Goal: Transaction & Acquisition: Purchase product/service

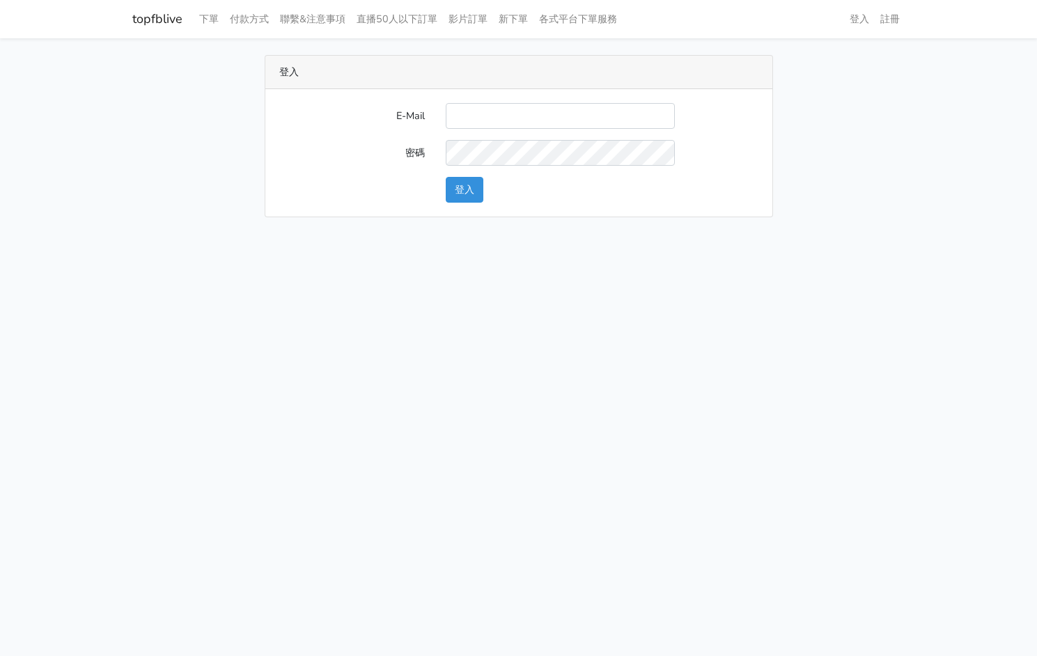
type input "kinho.leong@saikim.com.my"
click at [475, 191] on button "登入" at bounding box center [465, 190] width 38 height 26
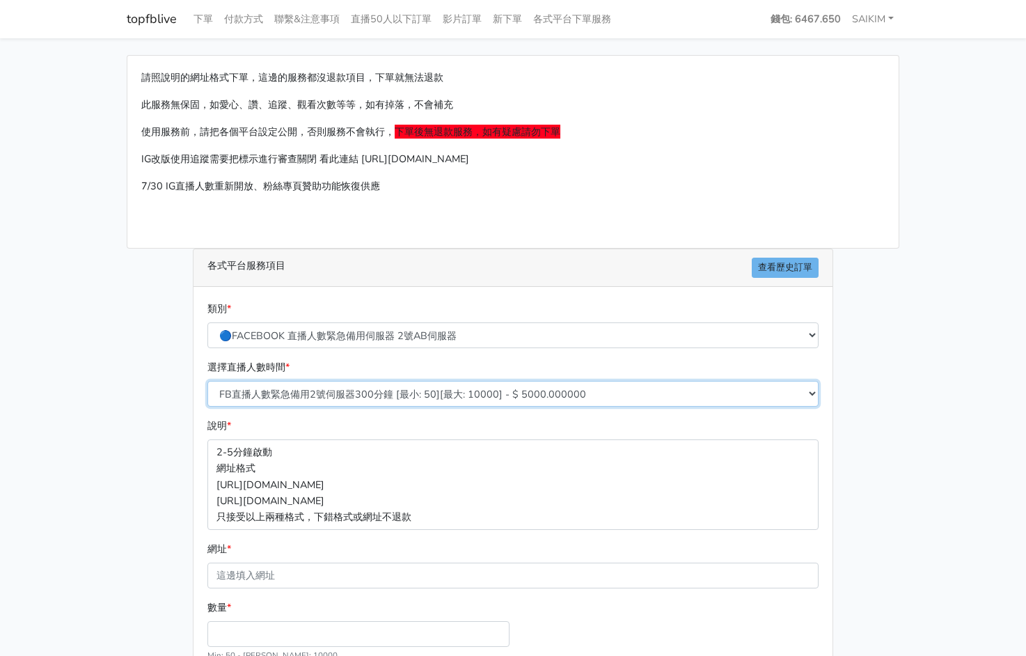
click at [452, 389] on select "FB直播人數緊急備用2號伺服器300分鐘 [最小: 50][最大: 10000] - $ 5000.000000 FB直播人數緊急備用2號伺服器60分鐘 [最…" at bounding box center [512, 394] width 611 height 26
select select "575"
click at [207, 381] on select "FB直播人數緊急備用2號伺服器300分鐘 [最小: 50][最大: 10000] - $ 5000.000000 FB直播人數緊急備用2號伺服器60分鐘 [最…" at bounding box center [512, 394] width 611 height 26
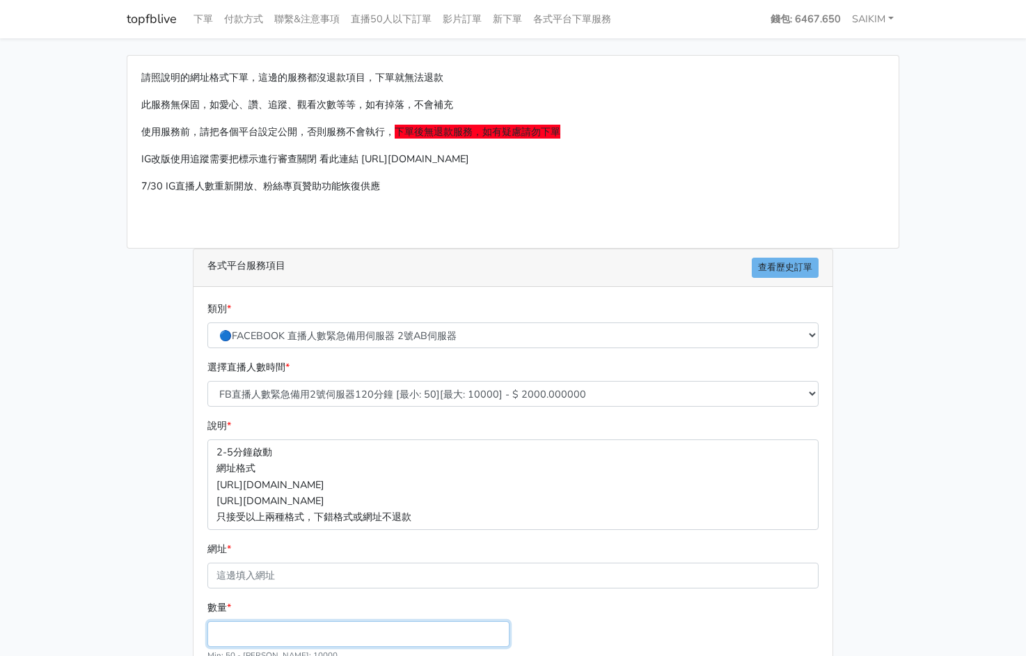
click at [276, 627] on input "數量 *" at bounding box center [358, 634] width 302 height 26
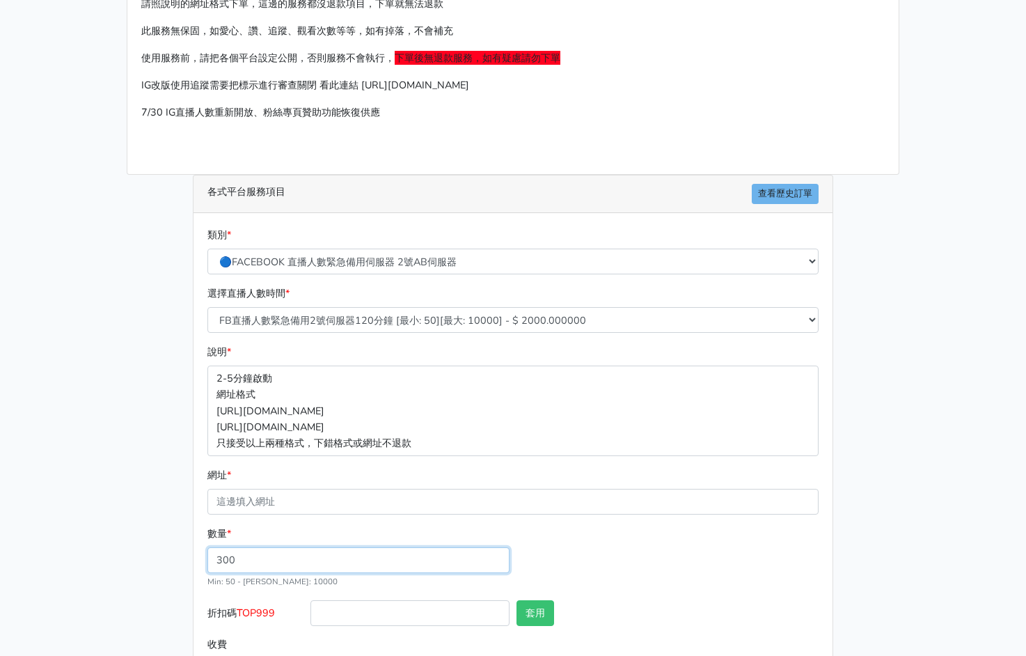
scroll to position [132, 0]
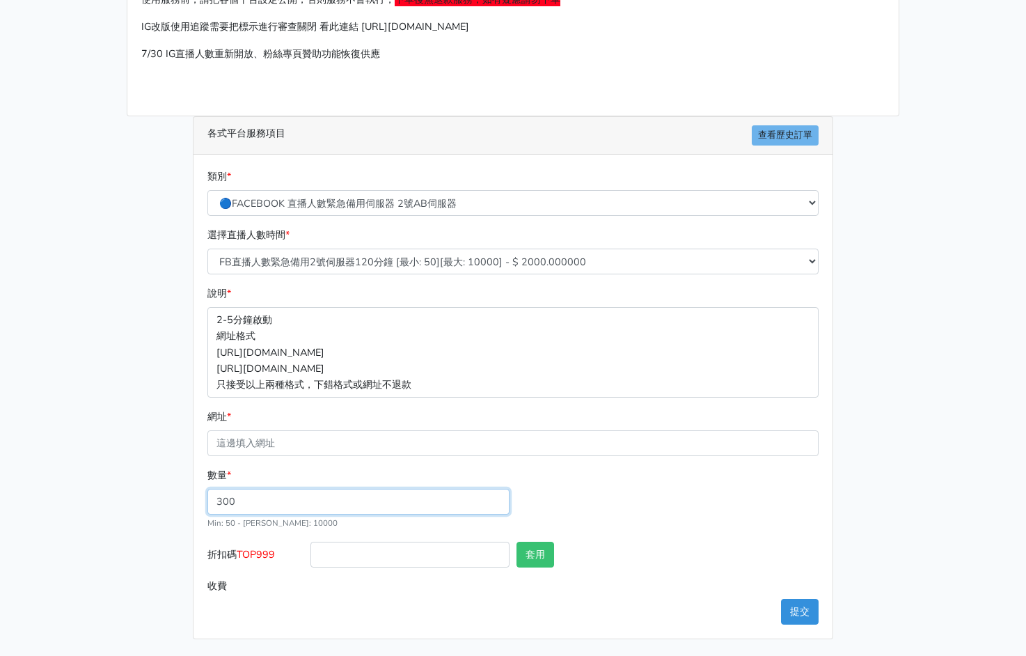
type input "300"
type input "600.000"
click at [273, 555] on span "TOP999" at bounding box center [256, 554] width 38 height 14
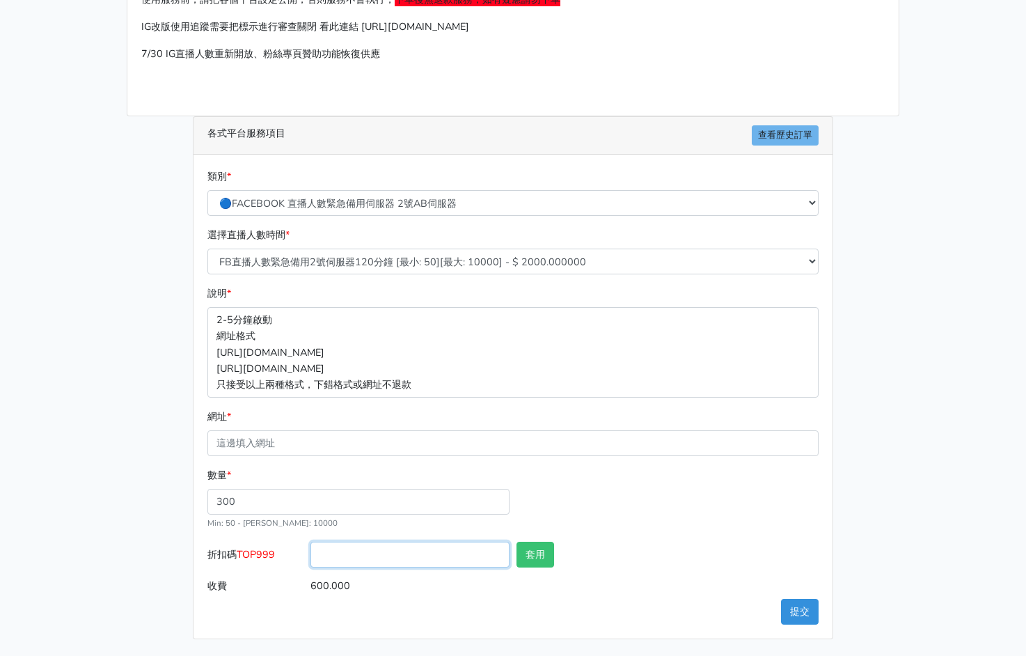
click at [310, 555] on input "折扣碼 TOP999" at bounding box center [409, 555] width 199 height 26
click at [273, 555] on span "TOP999" at bounding box center [256, 554] width 38 height 14
click at [310, 555] on input "折扣碼 TOP999" at bounding box center [409, 555] width 199 height 26
copy span "TOP999"
click at [451, 555] on input "折扣碼 TOP999" at bounding box center [409, 555] width 199 height 26
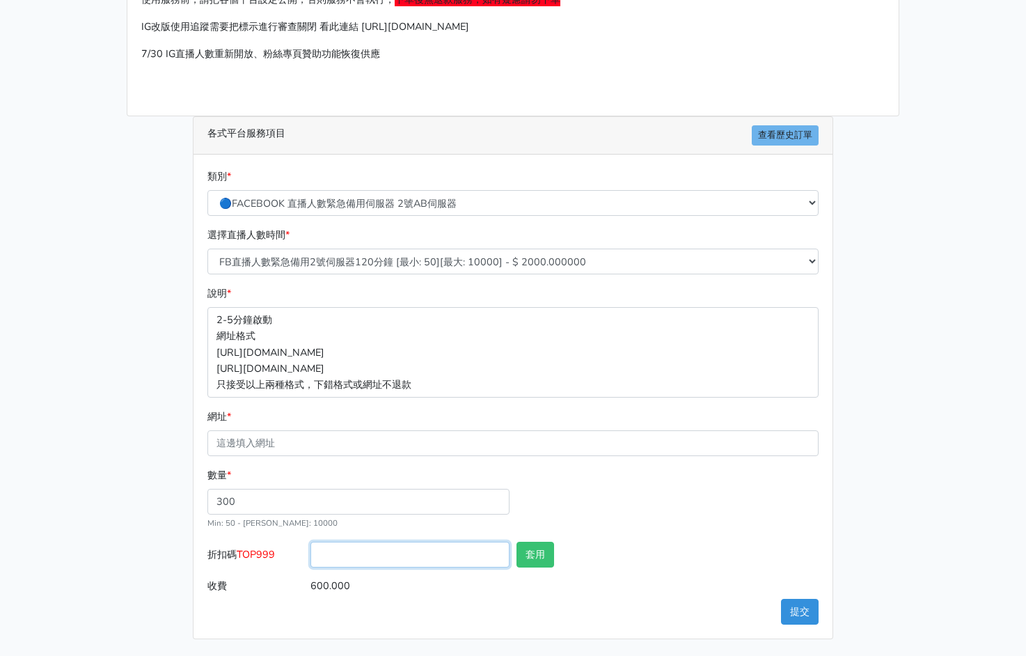
paste input "TOP999"
type input "TOP999"
click at [530, 546] on button "套用" at bounding box center [536, 555] width 38 height 26
type input "套用失敗"
click at [457, 557] on input "TOP999" at bounding box center [409, 555] width 199 height 26
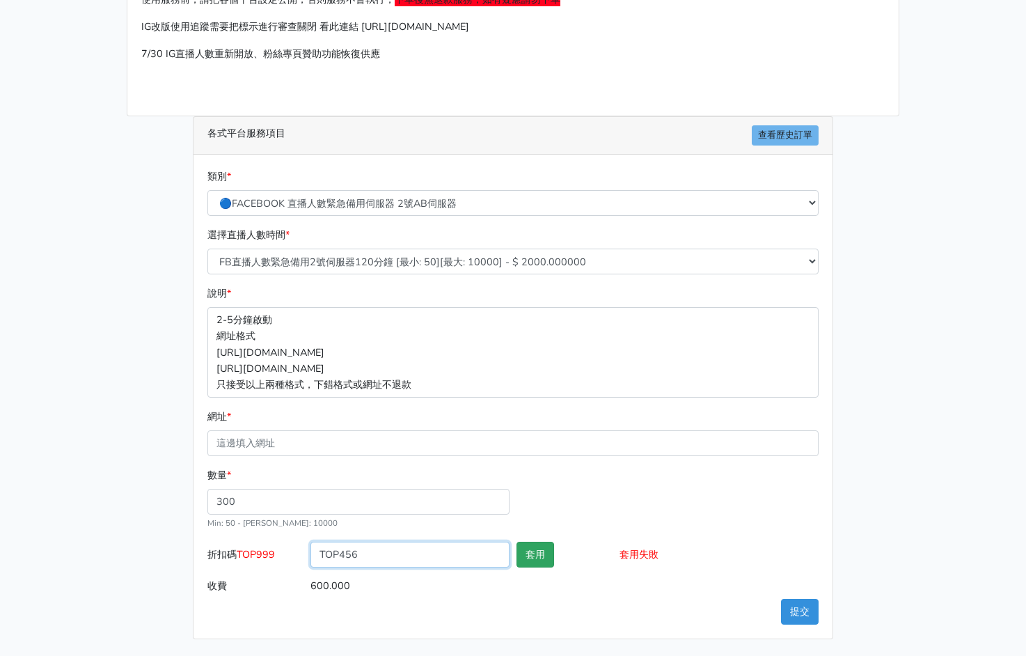
type input "TOP456"
click at [539, 551] on button "套用" at bounding box center [536, 555] width 38 height 26
type input "套用成功"
type input "576.000"
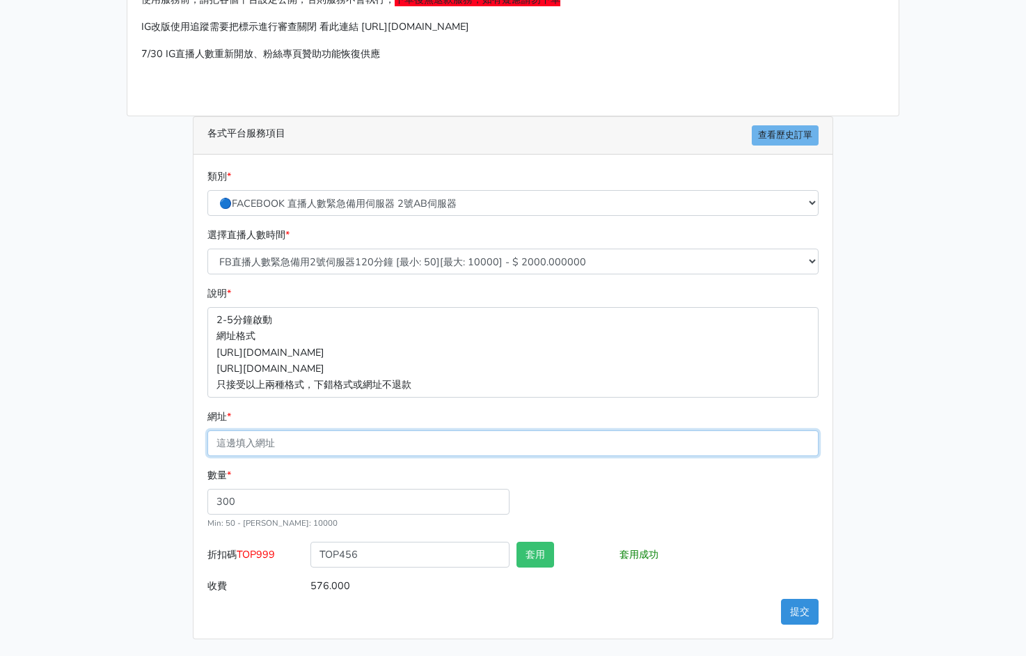
click at [446, 442] on input "網址 *" at bounding box center [512, 443] width 611 height 26
paste input "[URL][DOMAIN_NAME]"
type input "[URL][DOMAIN_NAME]"
click at [538, 558] on button "套用" at bounding box center [536, 555] width 38 height 26
click at [800, 613] on button "提交" at bounding box center [800, 612] width 38 height 26
